Goal: Use online tool/utility: Use online tool/utility

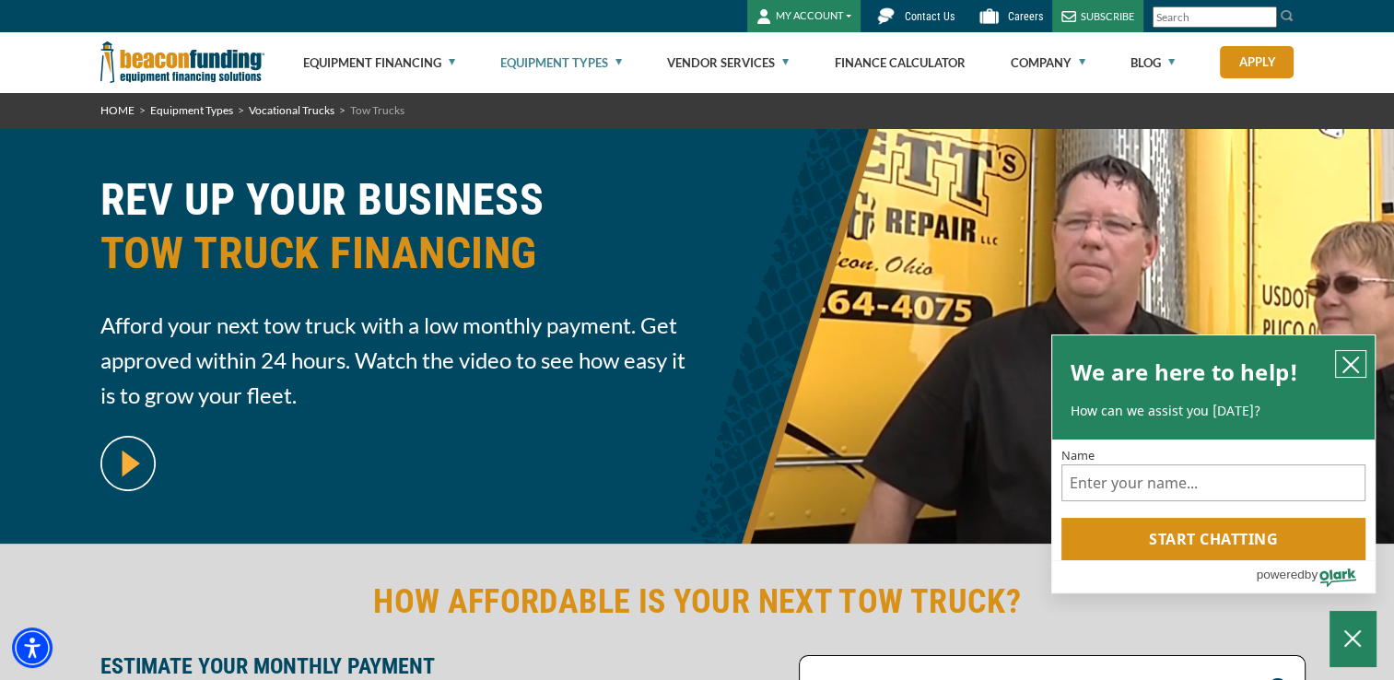
click at [1351, 356] on icon "close chatbox" at bounding box center [1351, 365] width 18 height 18
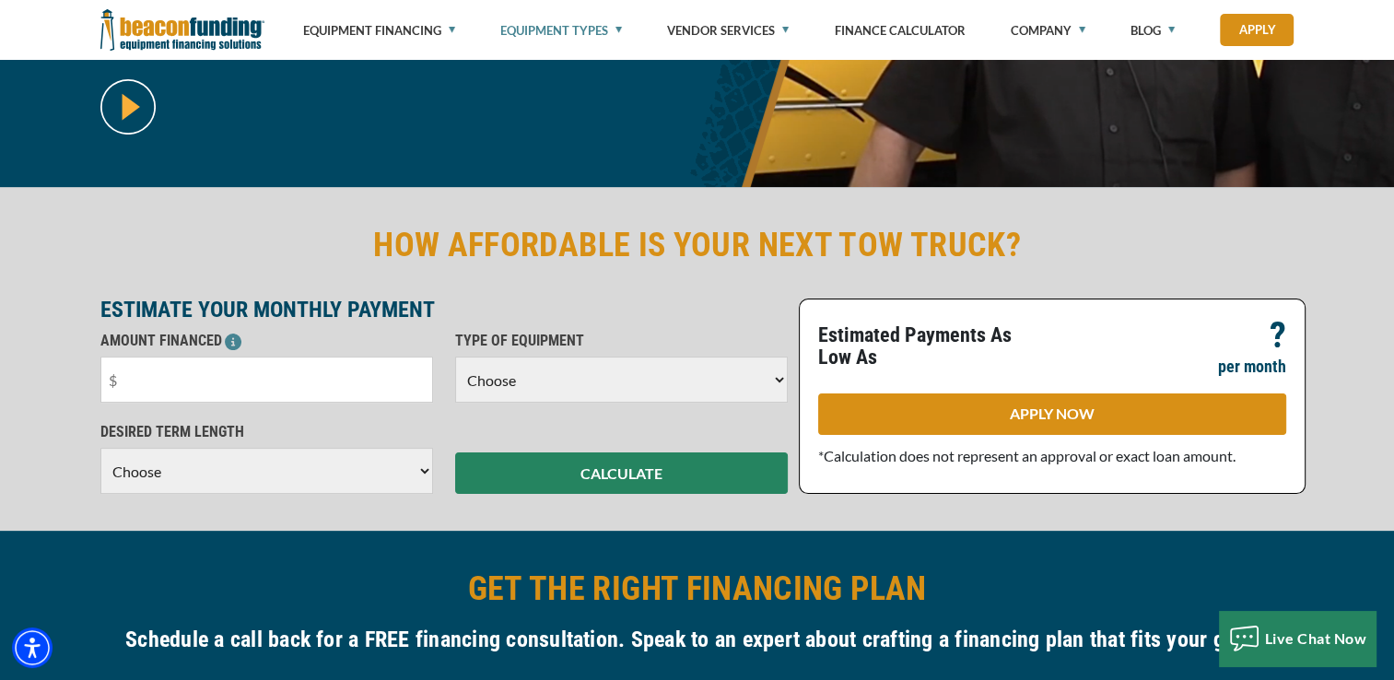
scroll to position [369, 0]
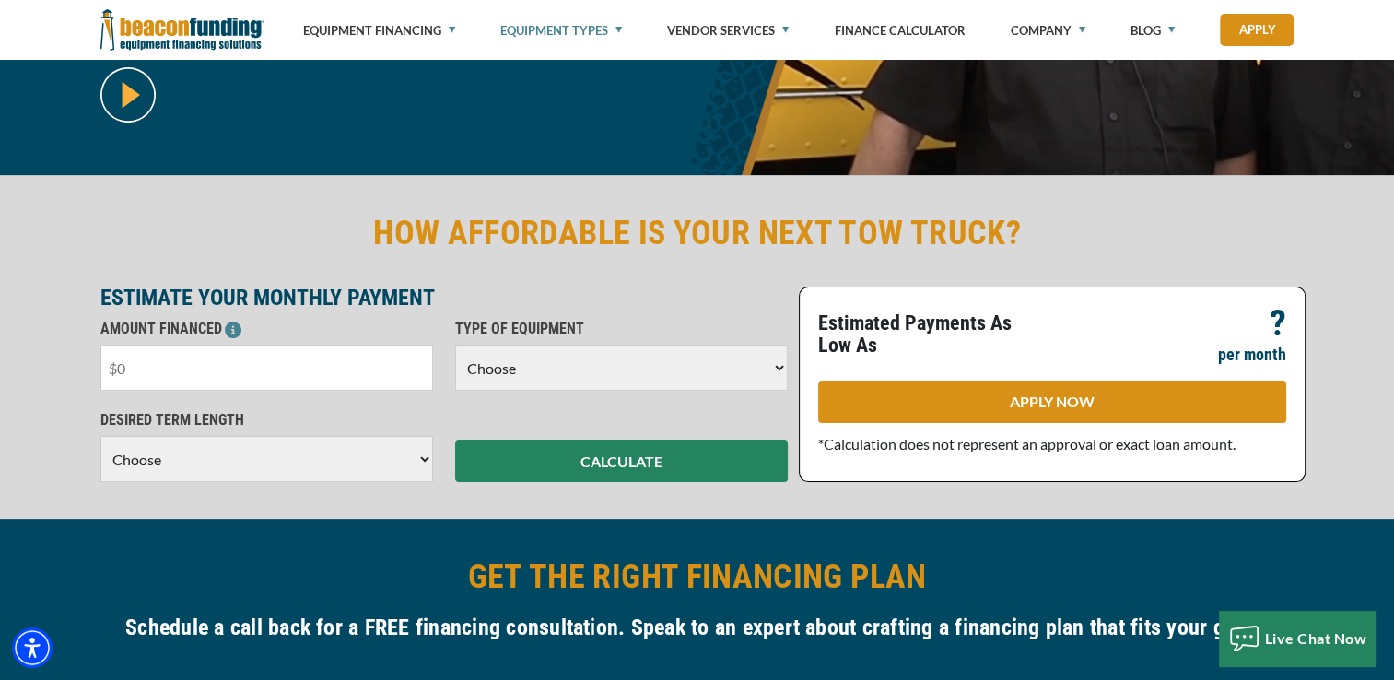
click at [193, 364] on input "text" at bounding box center [266, 368] width 333 height 46
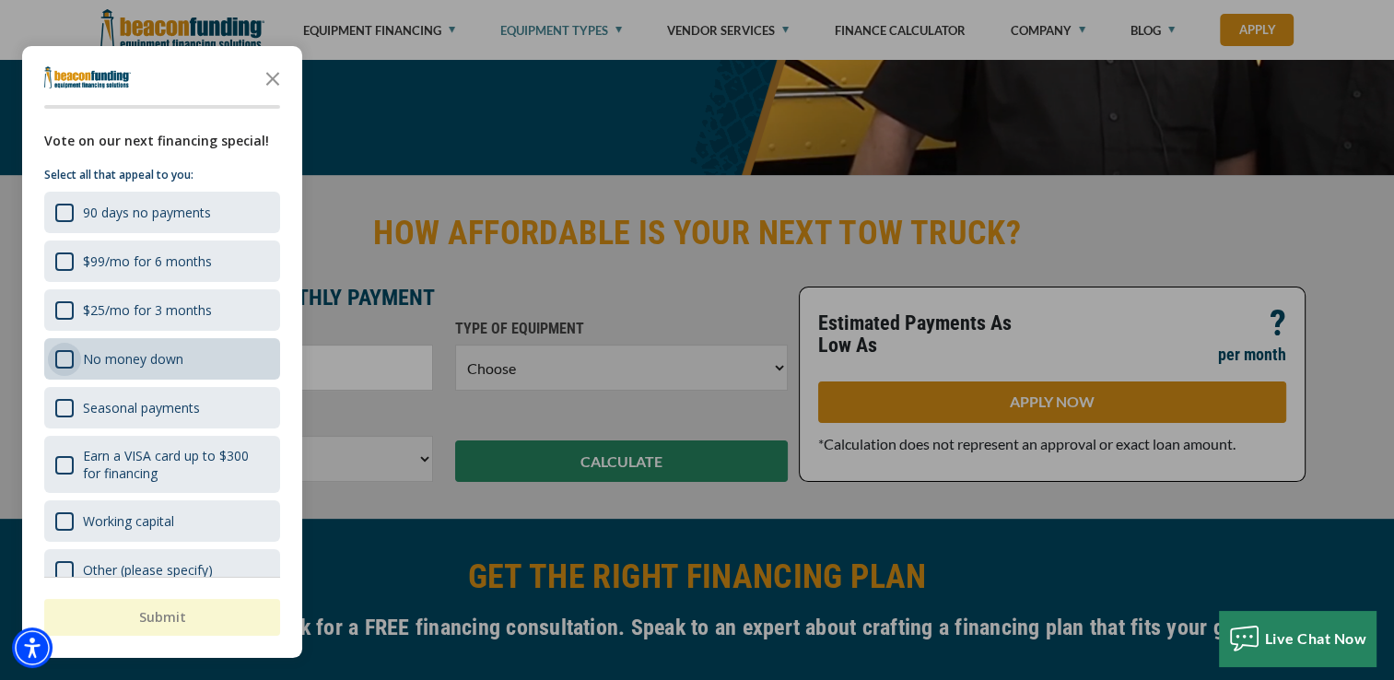
click at [67, 357] on div "No money down" at bounding box center [64, 359] width 18 height 18
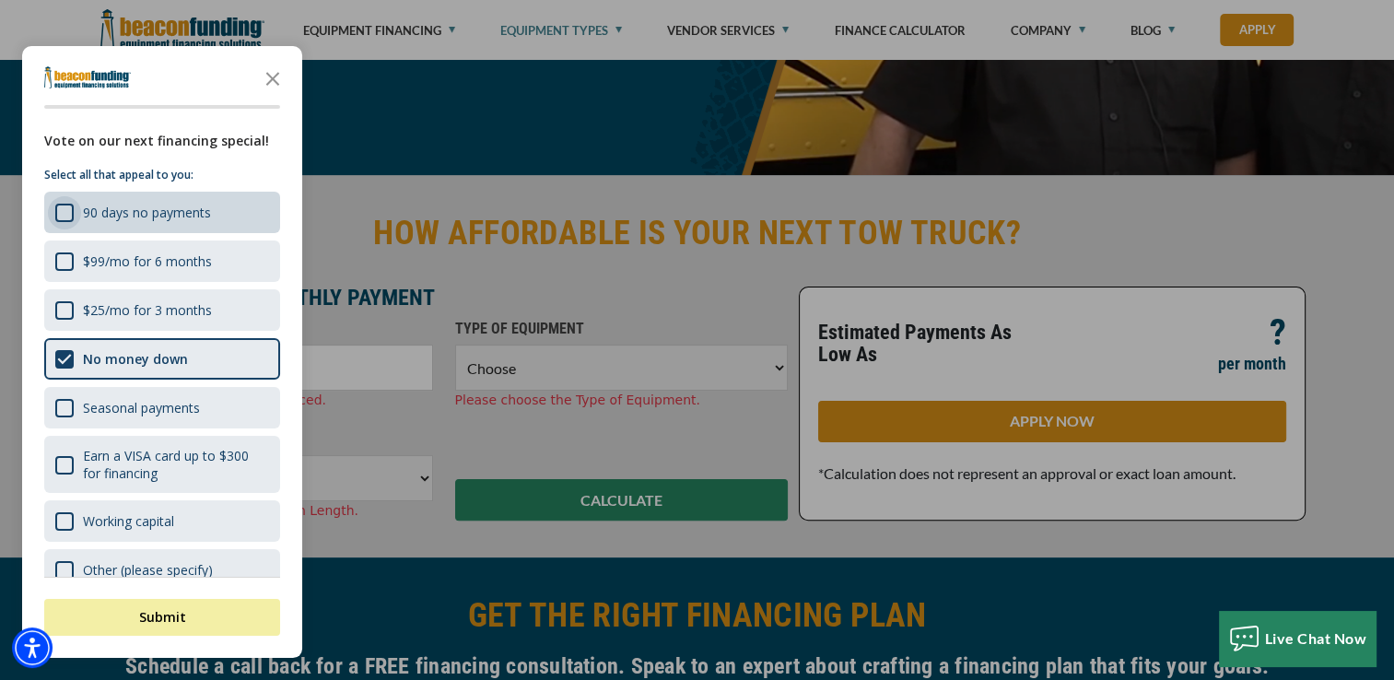
click at [67, 215] on div "90 days no payments" at bounding box center [64, 213] width 18 height 18
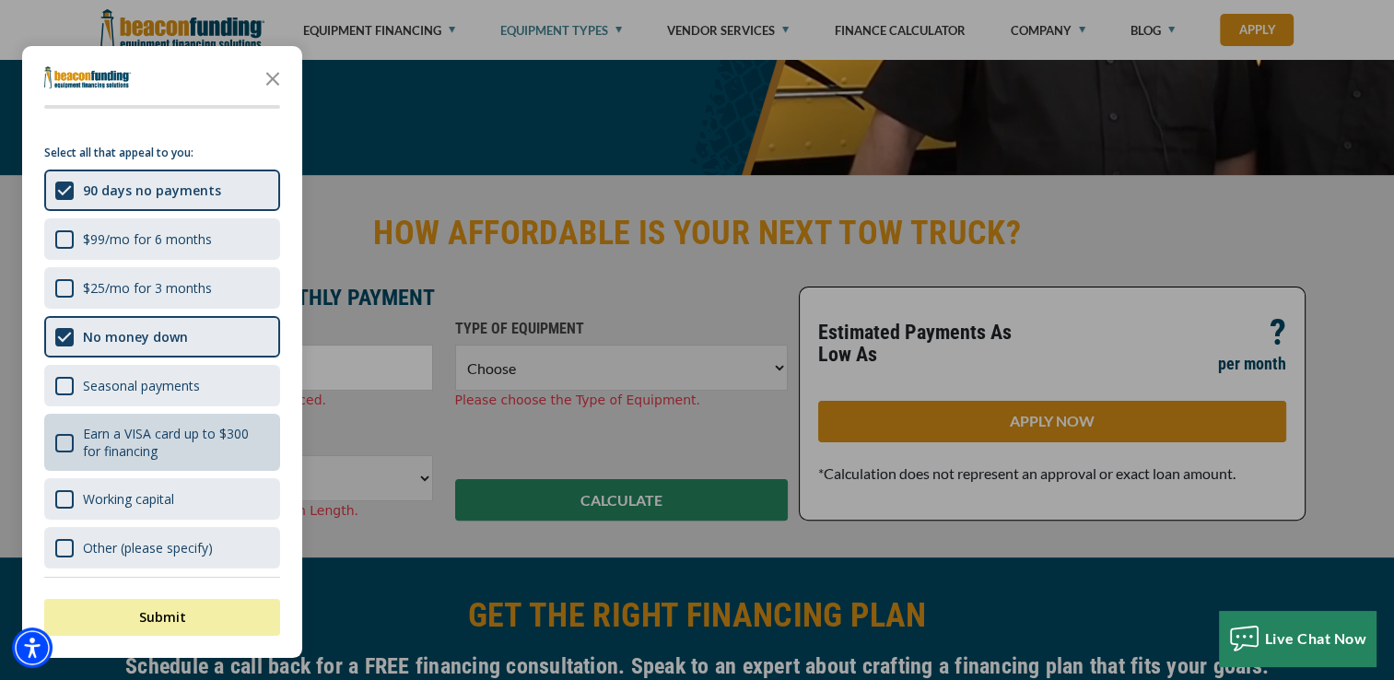
scroll to position [0, 0]
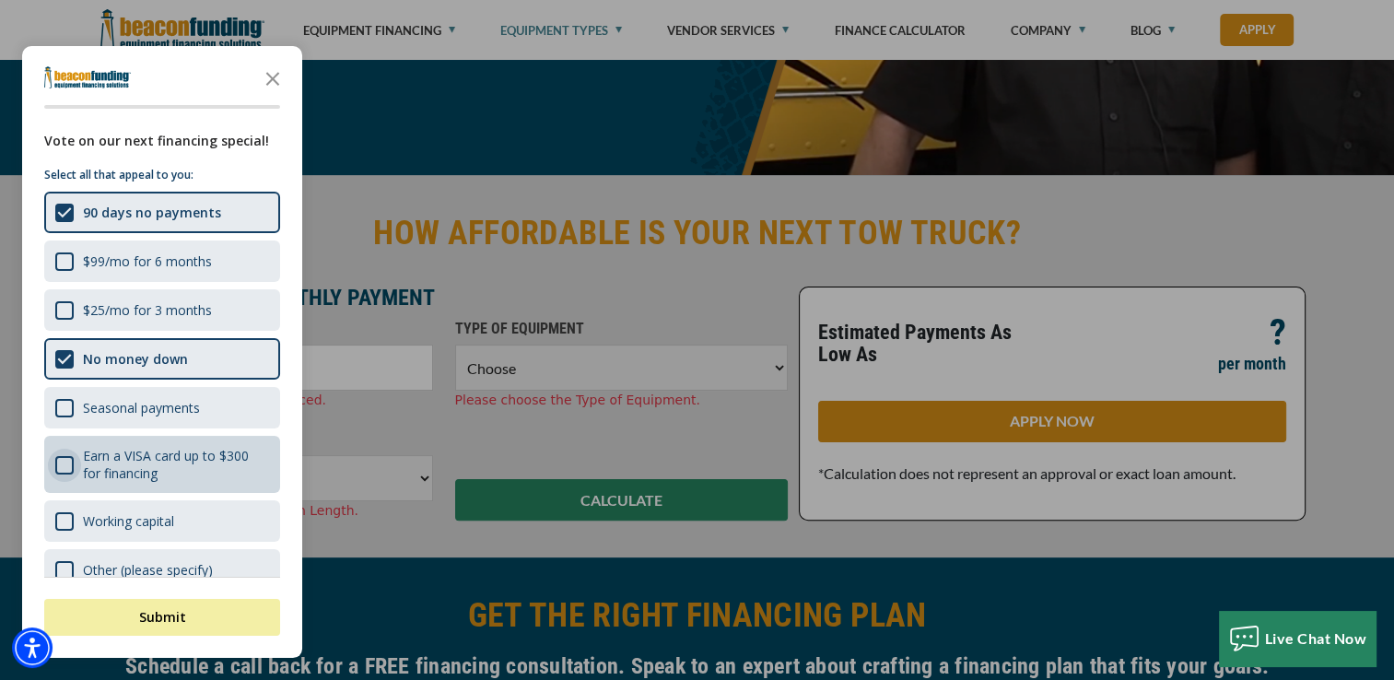
click at [72, 456] on div "Earn a VISA card up to $300 for financing" at bounding box center [64, 465] width 18 height 18
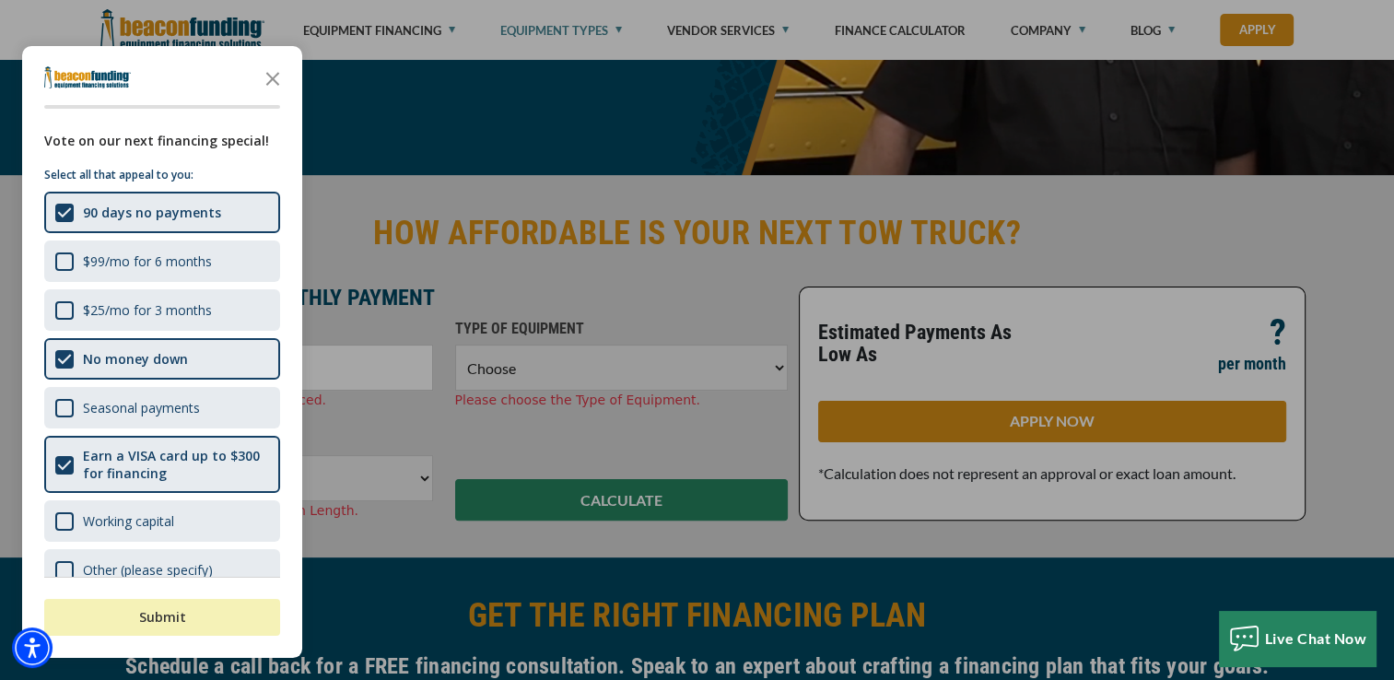
click at [134, 619] on button "Submit" at bounding box center [162, 617] width 236 height 37
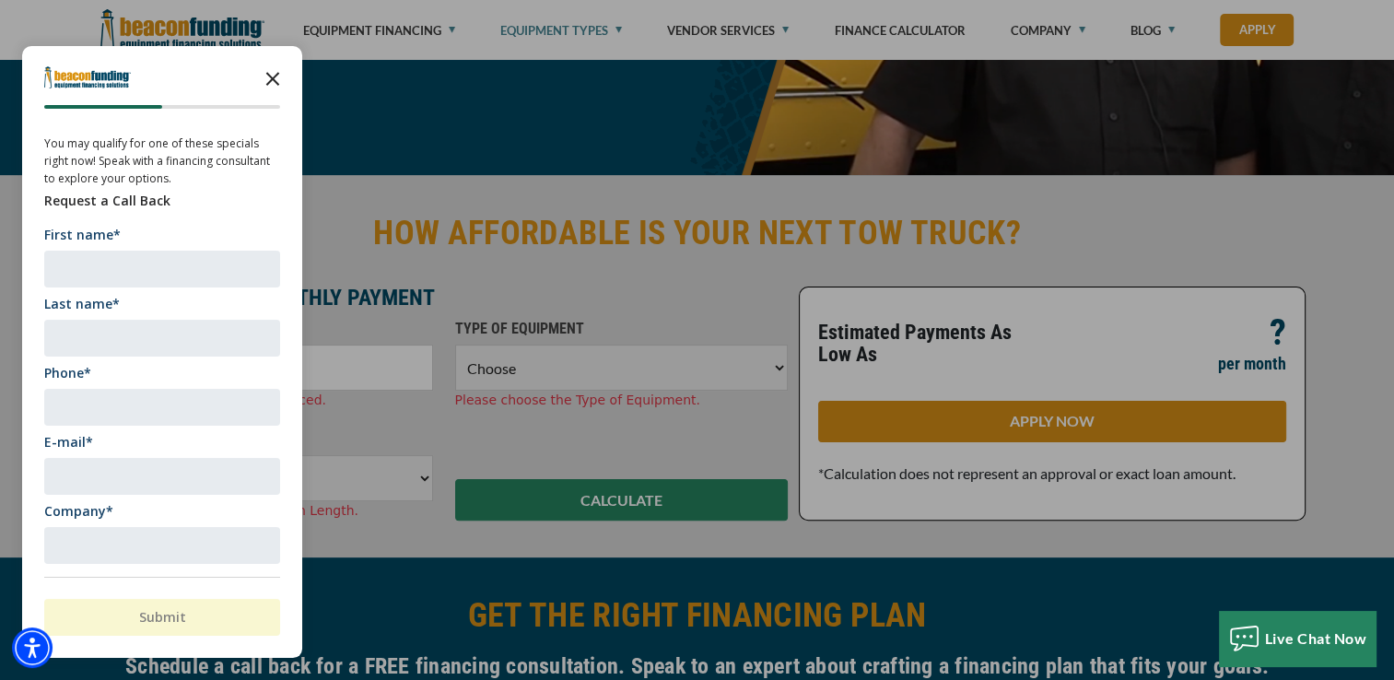
click at [263, 86] on icon "Close the survey" at bounding box center [272, 77] width 37 height 37
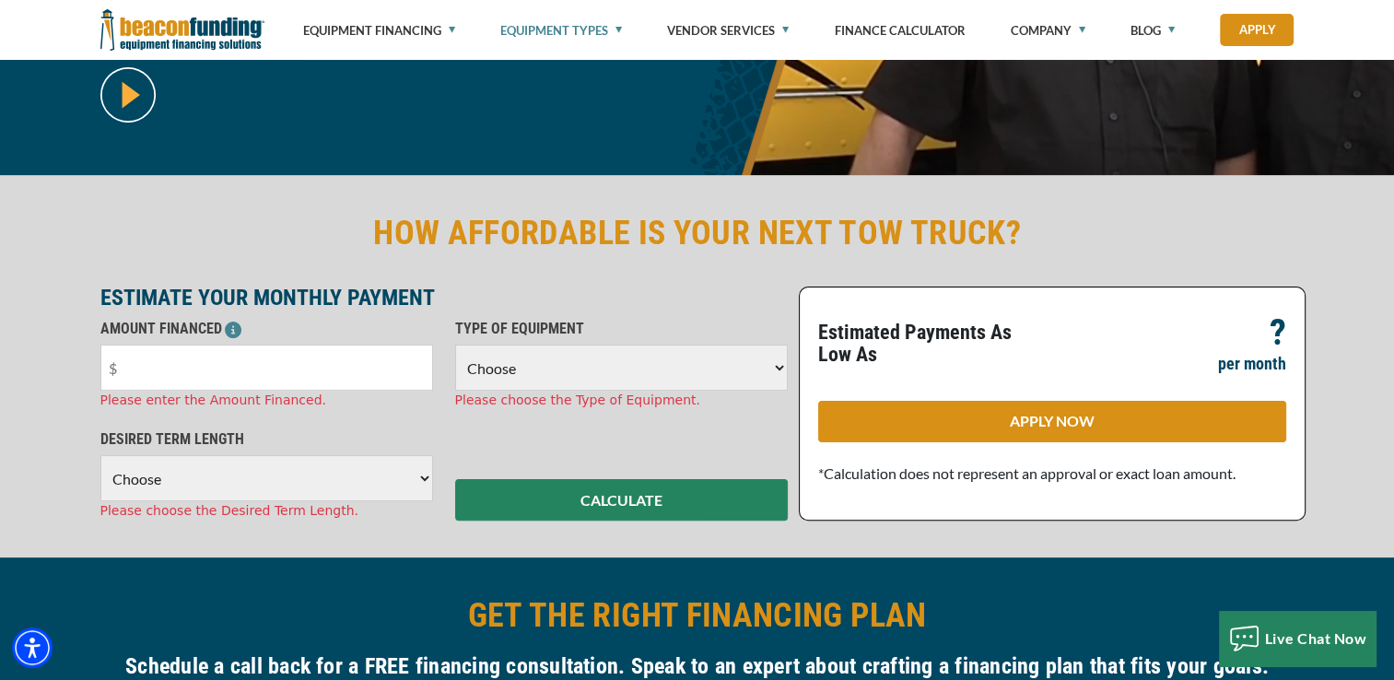
drag, startPoint x: 499, startPoint y: 367, endPoint x: 499, endPoint y: 378, distance: 11.1
click at [499, 367] on select "Choose Backhoe Boom/Bucket Truck Chipper Commercial Mower Crane DTG/DTF Printin…" at bounding box center [621, 368] width 333 height 46
select select "5"
click at [455, 345] on select "Choose Backhoe Boom/Bucket Truck Chipper Commercial Mower Crane DTG/DTF Printin…" at bounding box center [621, 368] width 333 height 46
click at [214, 471] on select "Choose 36 Months 48 Months 60 Months" at bounding box center [266, 478] width 333 height 46
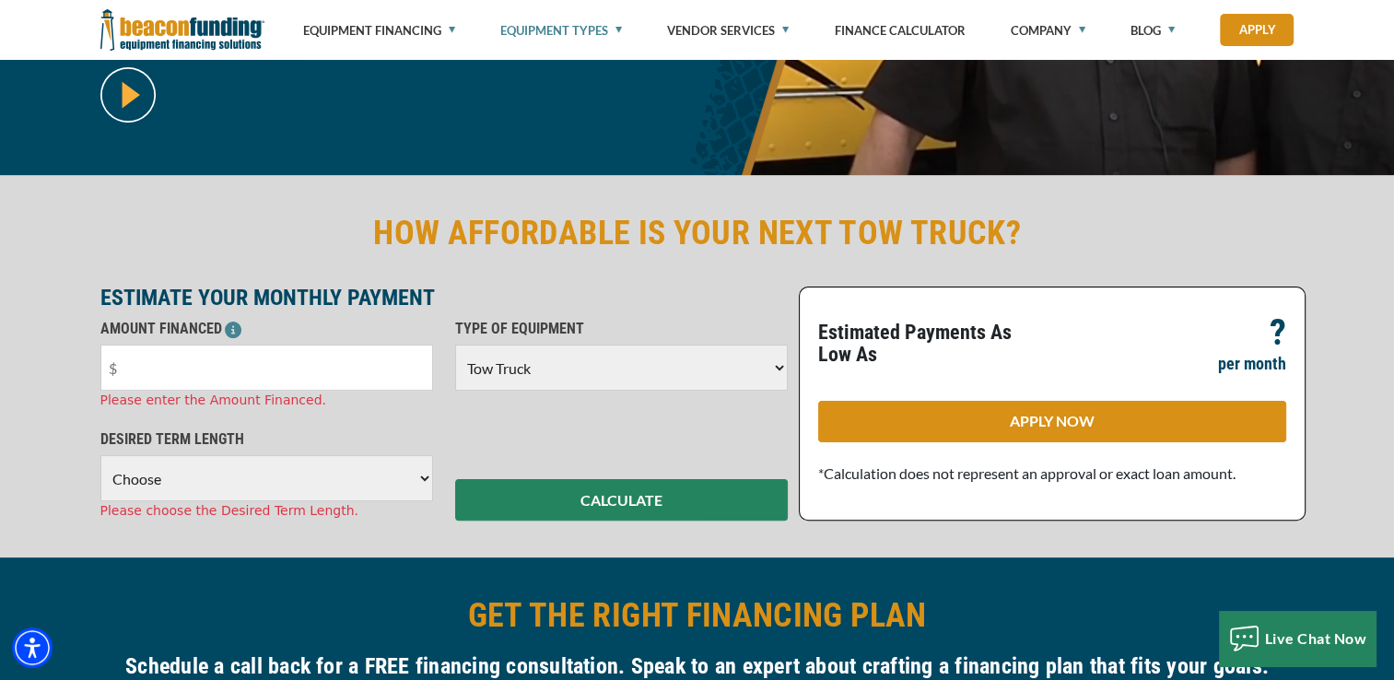
select select "60"
click at [100, 455] on select "Choose 36 Months 48 Months 60 Months" at bounding box center [266, 478] width 333 height 46
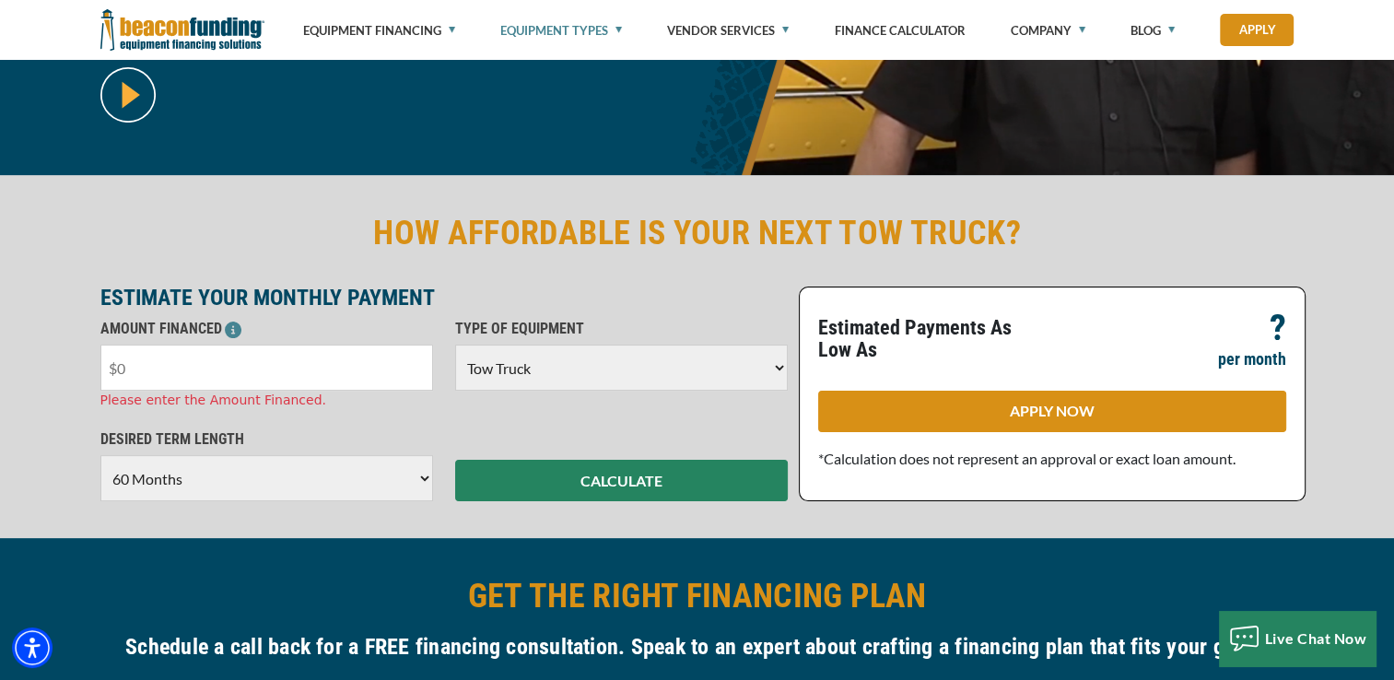
click at [278, 372] on input "text" at bounding box center [266, 368] width 333 height 46
type input "$36,000"
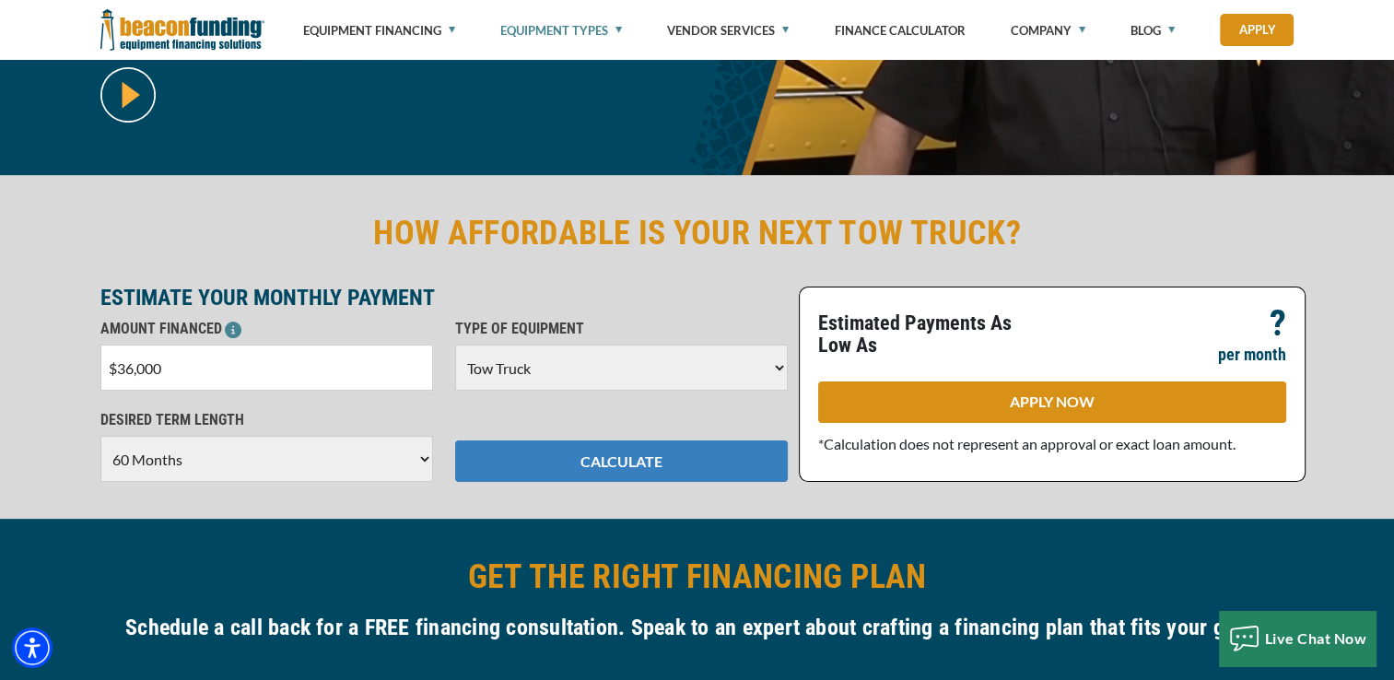
click at [630, 488] on div "HOW AFFORDABLE IS YOUR NEXT TOW TRUCK? ESTIMATE YOUR MONTHLY PAYMENT AMOUNT FIN…" at bounding box center [697, 347] width 1394 height 344
click at [627, 464] on button "CALCULATE" at bounding box center [621, 460] width 333 height 41
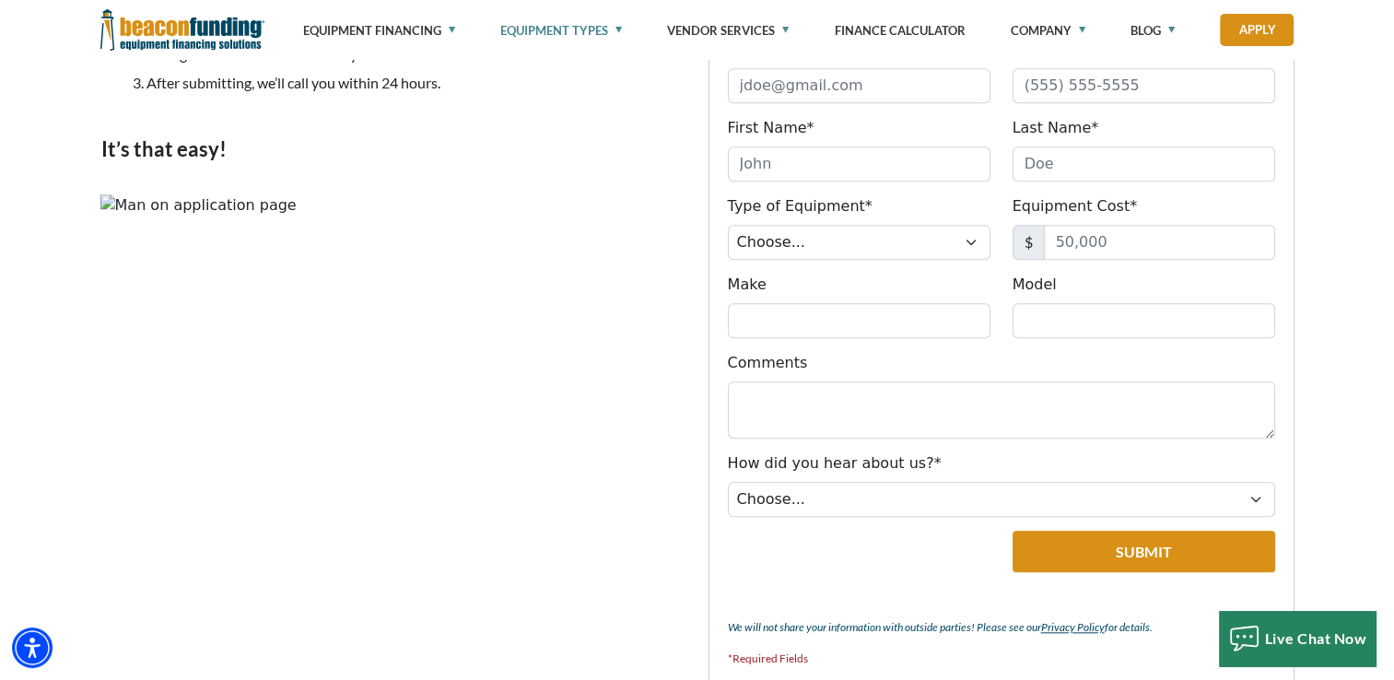
scroll to position [1751, 0]
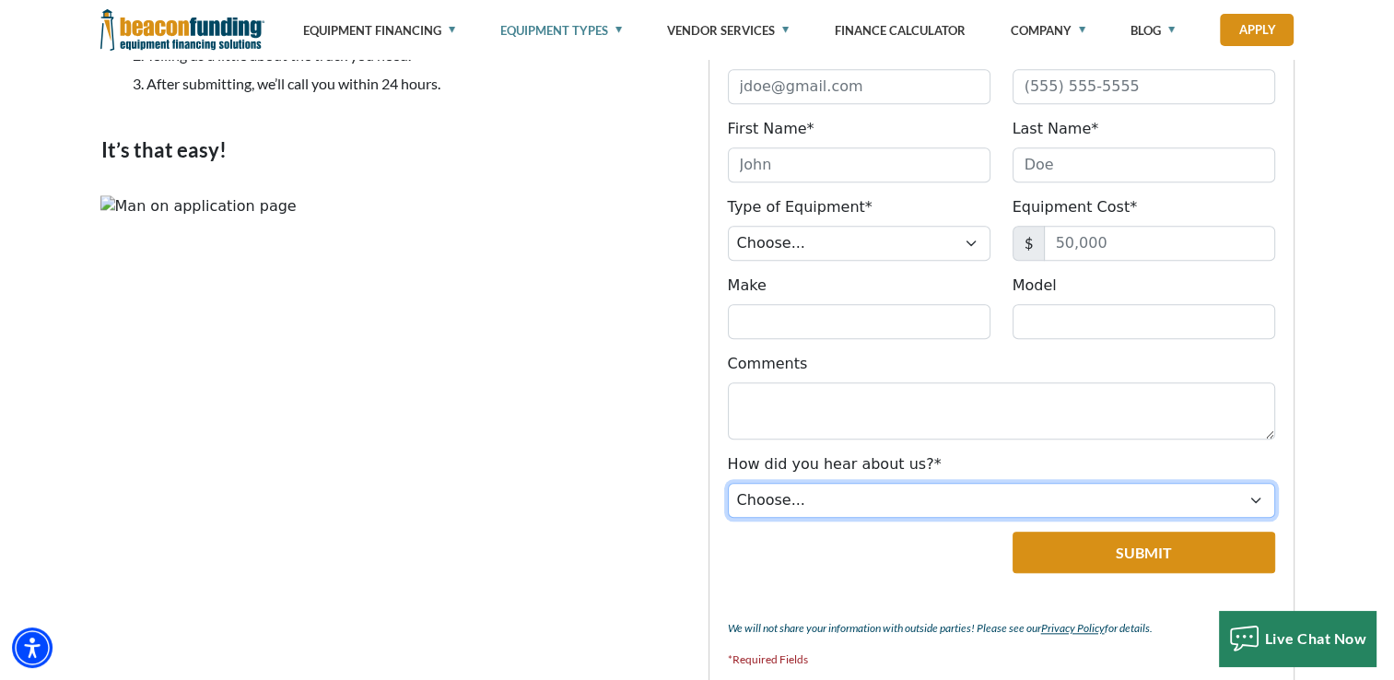
click at [840, 485] on select "Choose... Internet Search Vendor Referral Word of Mouth Client Referral Email E…" at bounding box center [1001, 500] width 547 height 35
select select "5"
click at [728, 483] on select "Choose... Internet Search Vendor Referral Word of Mouth Client Referral Email E…" at bounding box center [1001, 500] width 547 height 35
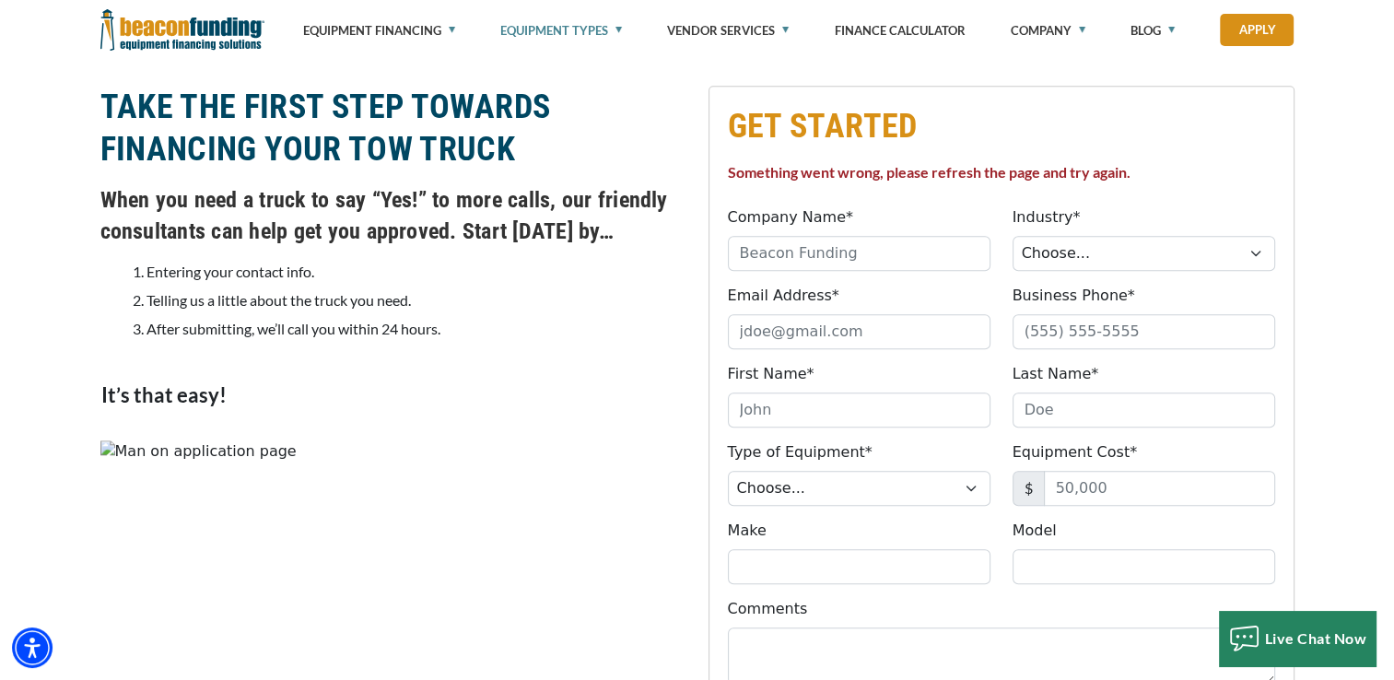
scroll to position [1474, 0]
